Goal: Information Seeking & Learning: Learn about a topic

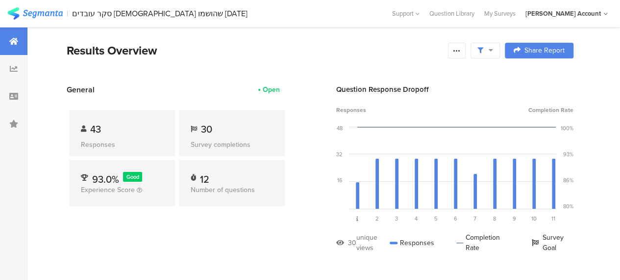
click at [205, 129] on span "30" at bounding box center [206, 129] width 11 height 15
click at [237, 214] on div "43 Responses 30 Survey completions 93.0% Good Experience Score 12 Number of que…" at bounding box center [177, 159] width 221 height 129
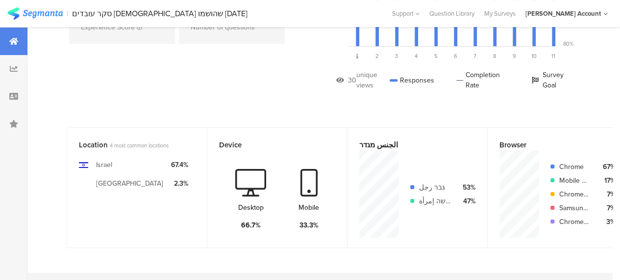
scroll to position [49, 0]
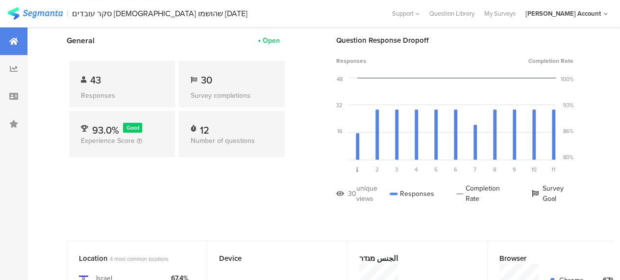
click at [303, 176] on section "General Open 43 Responses 30 Survey completions 93.0% Good Experience Score 12 …" at bounding box center [320, 126] width 586 height 183
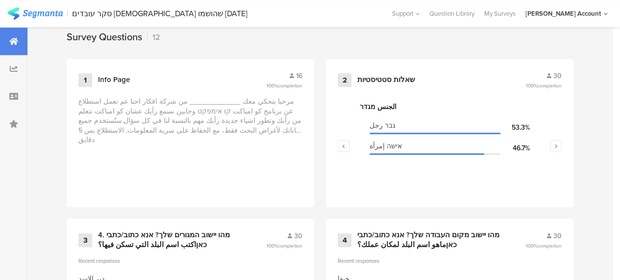
scroll to position [490, 0]
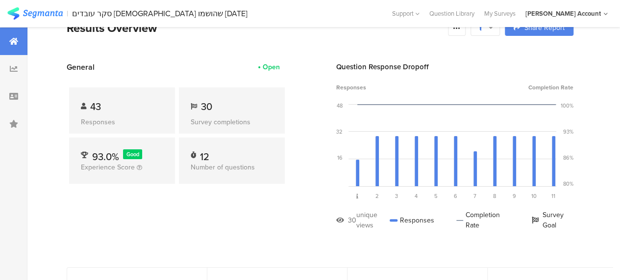
scroll to position [0, 0]
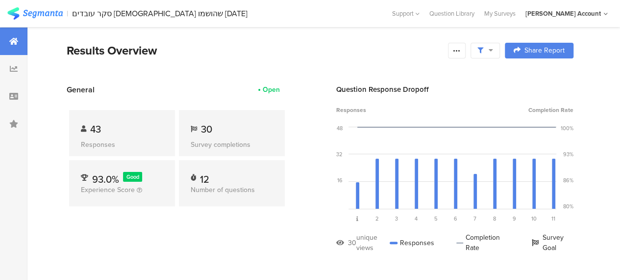
click at [371, 52] on div "Results Overview" at bounding box center [255, 51] width 377 height 18
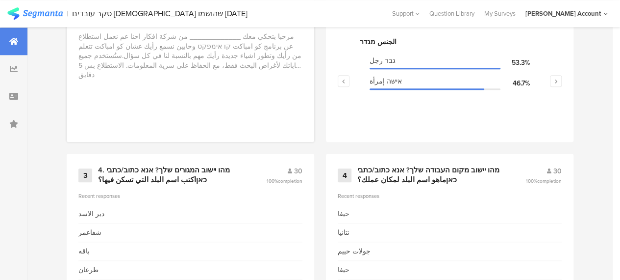
scroll to position [392, 0]
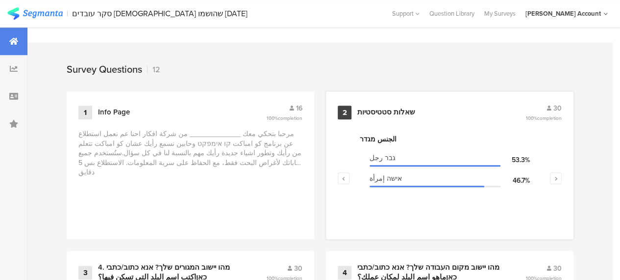
click at [389, 114] on div "שאלות סטטיסטיות" at bounding box center [387, 112] width 58 height 10
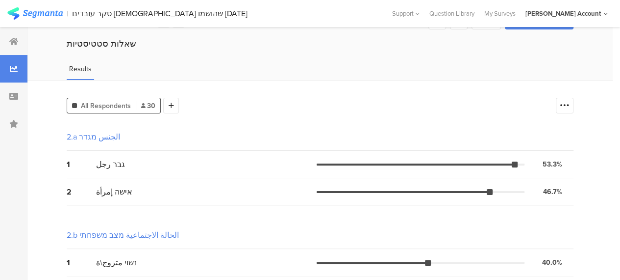
scroll to position [49, 0]
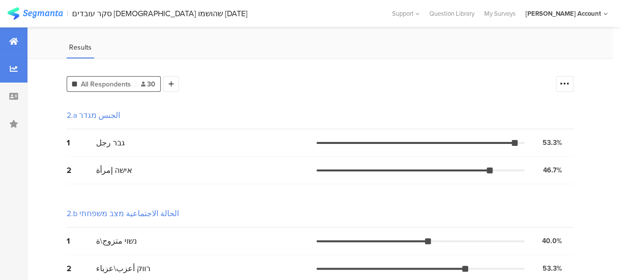
click at [15, 40] on icon at bounding box center [13, 41] width 9 height 8
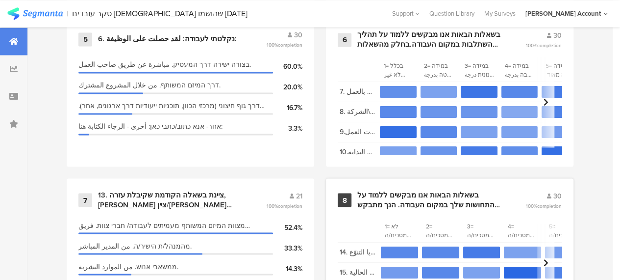
scroll to position [736, 0]
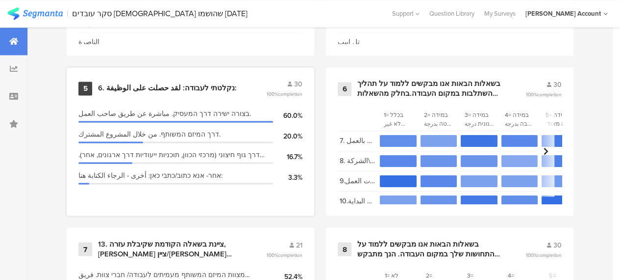
click at [186, 93] on div "6. נקלטתי לעבודה: لقد حصلت على الوظيفة:" at bounding box center [167, 88] width 139 height 10
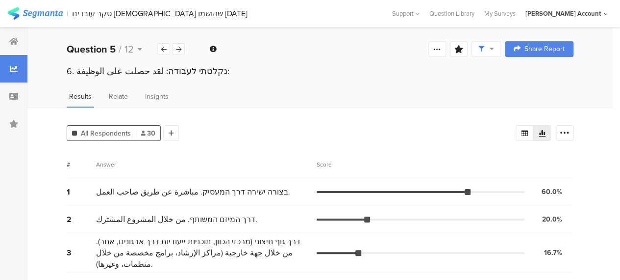
scroll to position [15, 0]
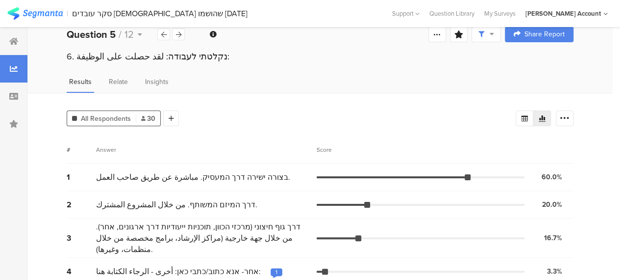
click at [245, 145] on div "Answer" at bounding box center [206, 149] width 221 height 9
click at [271, 268] on div "1" at bounding box center [277, 273] width 12 height 10
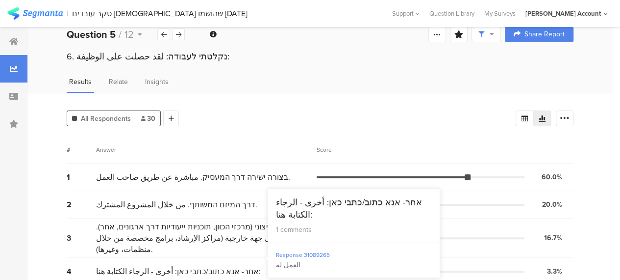
click at [271, 268] on div "1" at bounding box center [277, 273] width 12 height 10
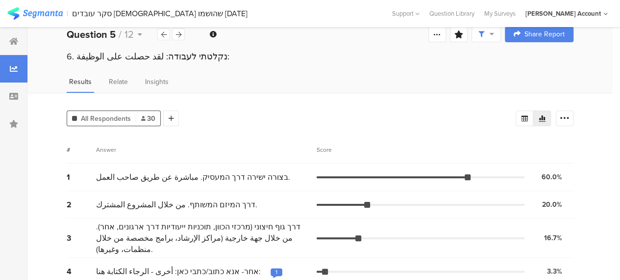
click at [271, 268] on div "1" at bounding box center [277, 273] width 12 height 10
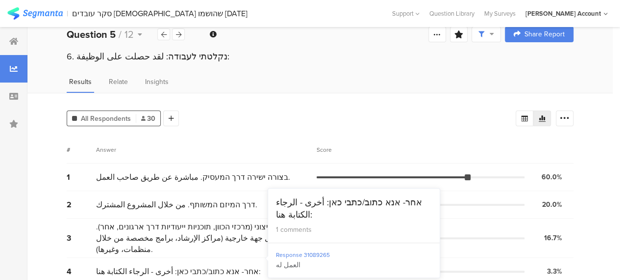
click at [277, 138] on div "# Answer Score" at bounding box center [320, 149] width 507 height 27
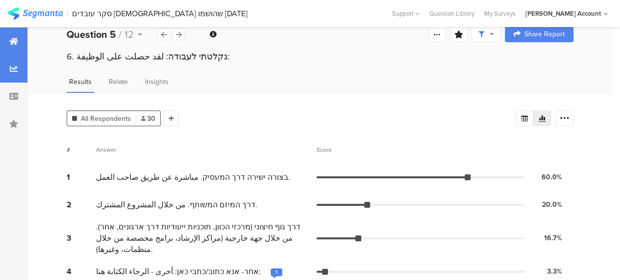
click at [19, 45] on div at bounding box center [13, 40] width 27 height 27
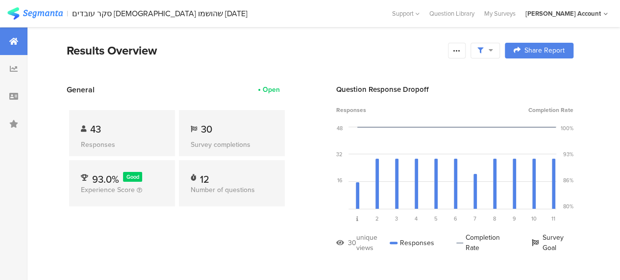
click at [146, 96] on div "43 Responses 30 Survey completions 93.0% Good Experience Score 12 Number of que…" at bounding box center [177, 159] width 221 height 129
